Goal: Task Accomplishment & Management: Use online tool/utility

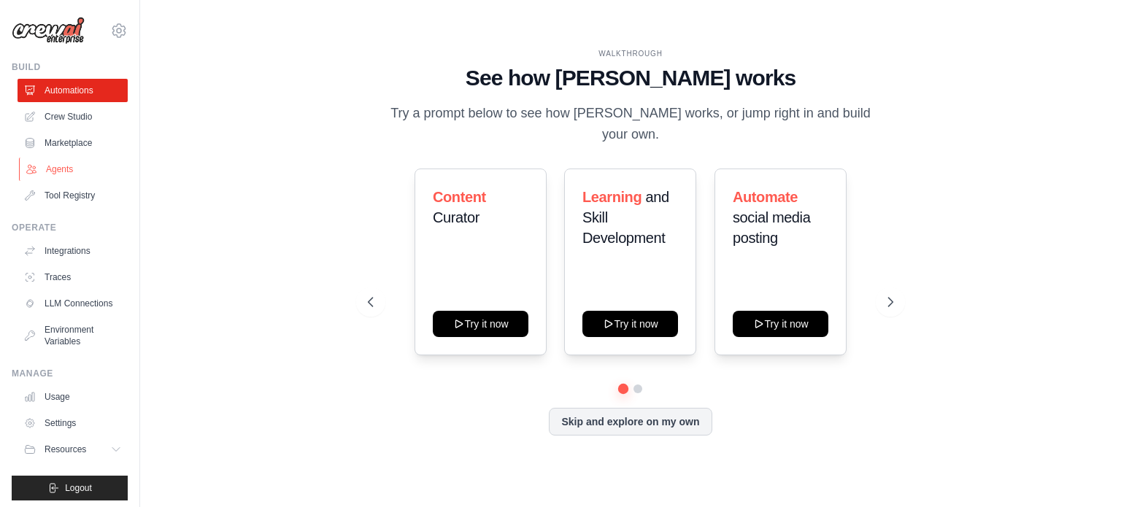
click at [87, 168] on link "Agents" at bounding box center [74, 169] width 110 height 23
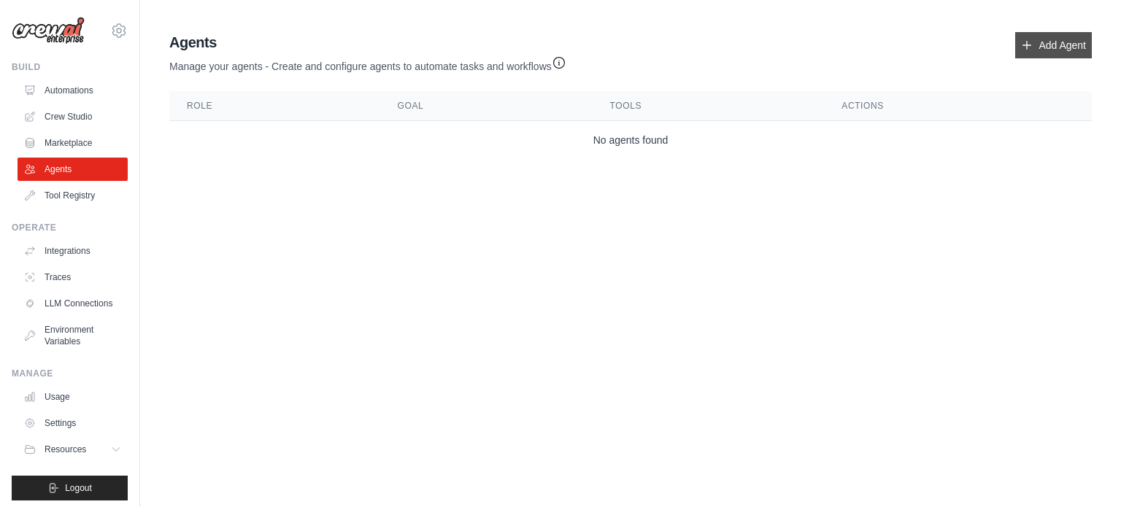
click at [1030, 42] on icon at bounding box center [1027, 45] width 12 height 12
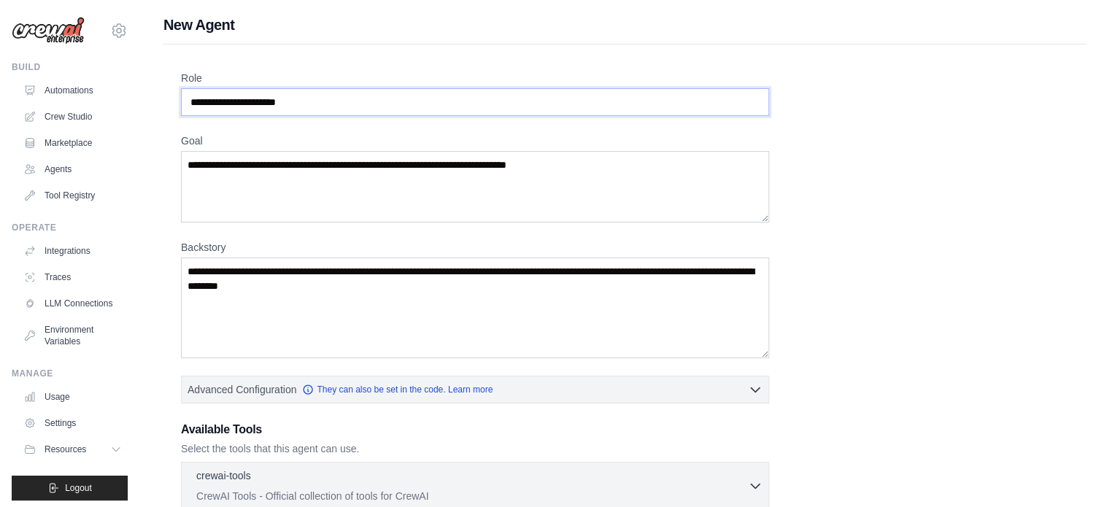
click at [336, 96] on input "Role" at bounding box center [475, 102] width 588 height 28
click at [352, 204] on textarea "Goal" at bounding box center [475, 187] width 588 height 72
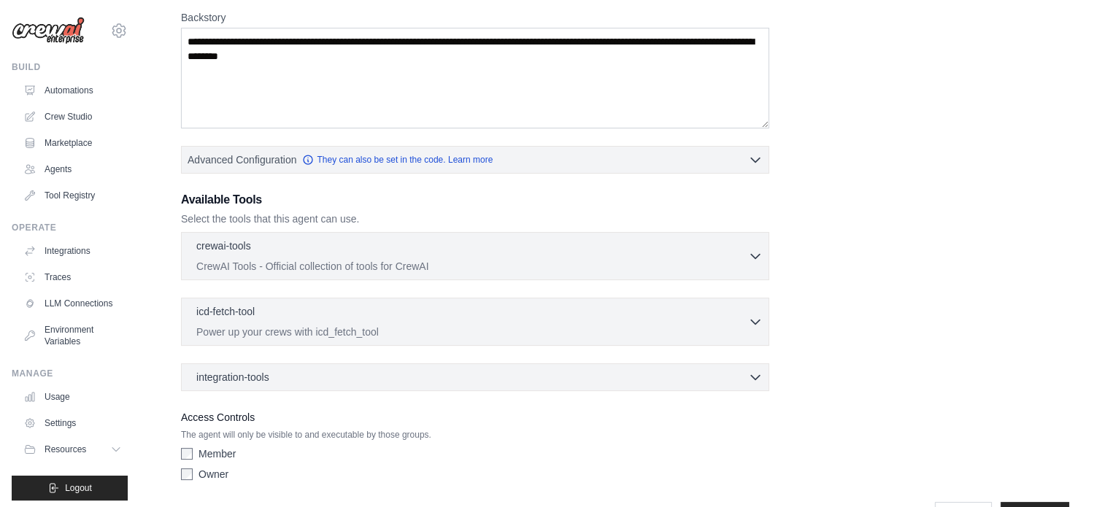
scroll to position [273, 0]
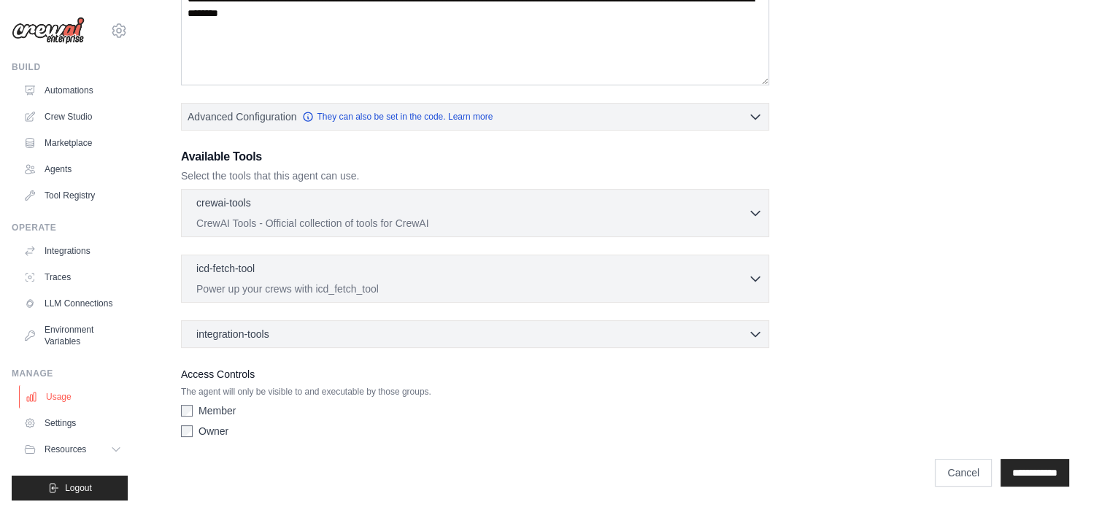
click at [67, 408] on link "Usage" at bounding box center [74, 396] width 110 height 23
